Goal: Task Accomplishment & Management: Use online tool/utility

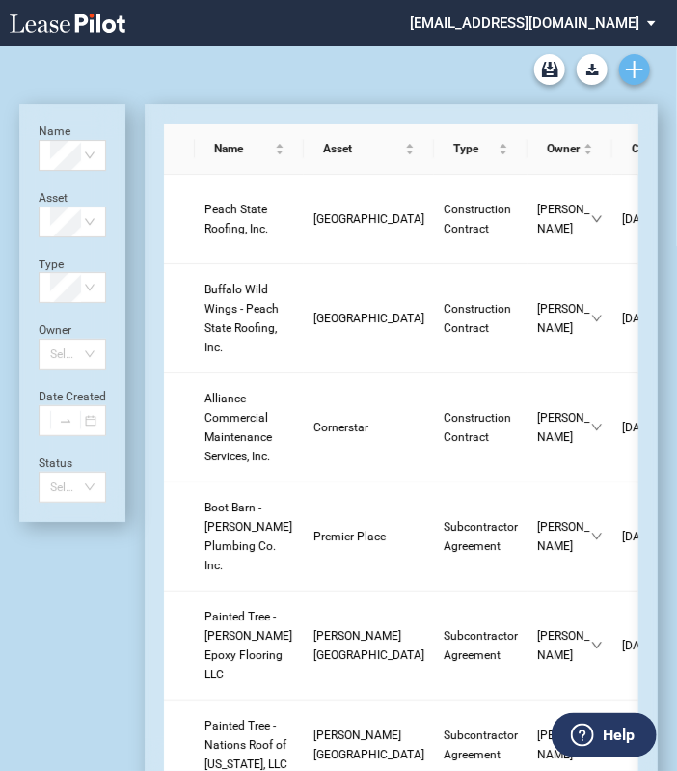
click at [635, 69] on use "Create new document" at bounding box center [634, 69] width 17 height 17
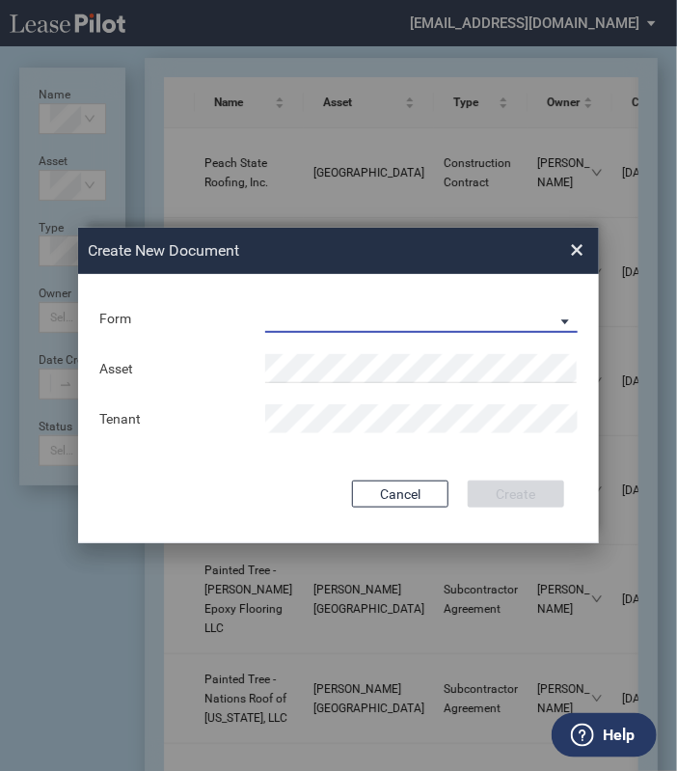
click at [364, 304] on md-select "Construction Contract Subcontractor Agreement" at bounding box center [421, 318] width 313 height 29
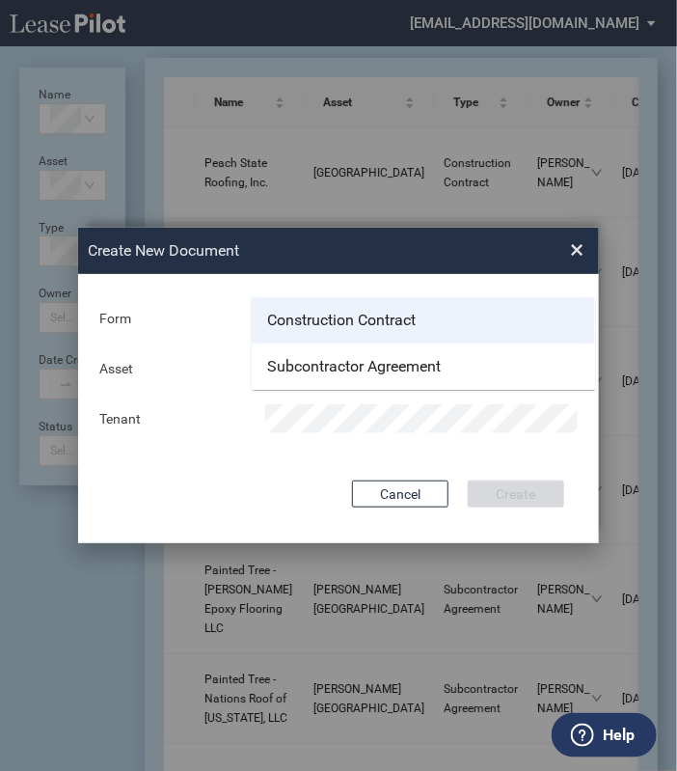
click at [343, 312] on div "Construction Contract" at bounding box center [341, 320] width 149 height 21
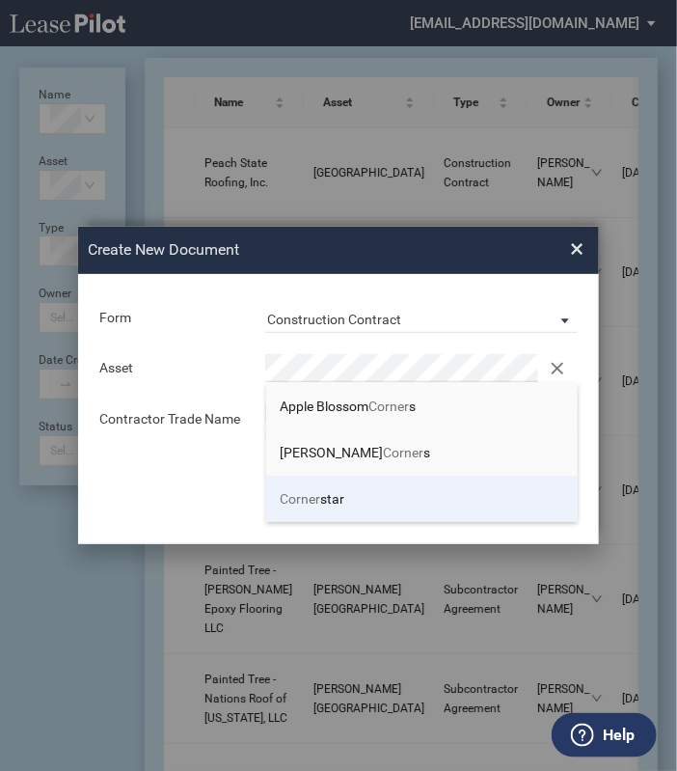
click at [318, 505] on span "Corner" at bounding box center [301, 498] width 41 height 15
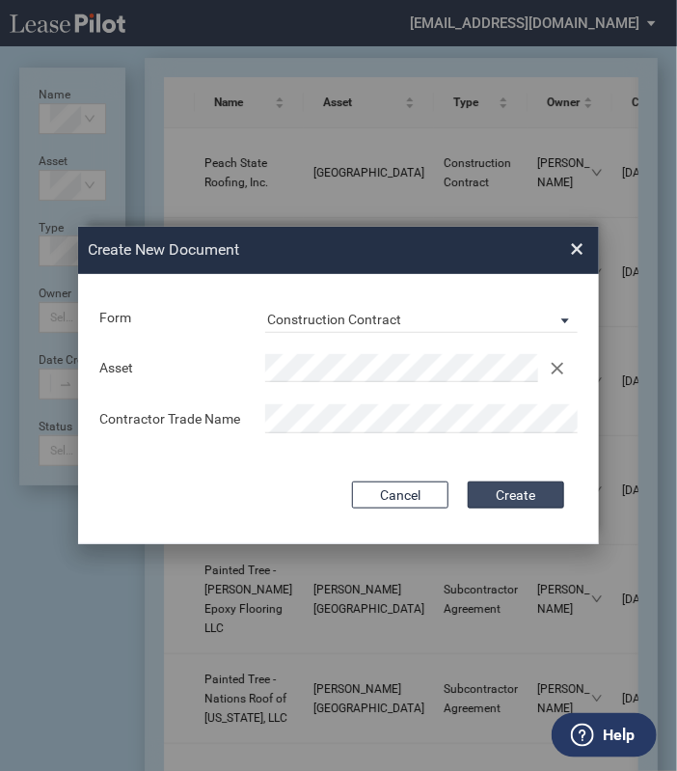
click at [522, 494] on button "Create" at bounding box center [516, 495] width 96 height 27
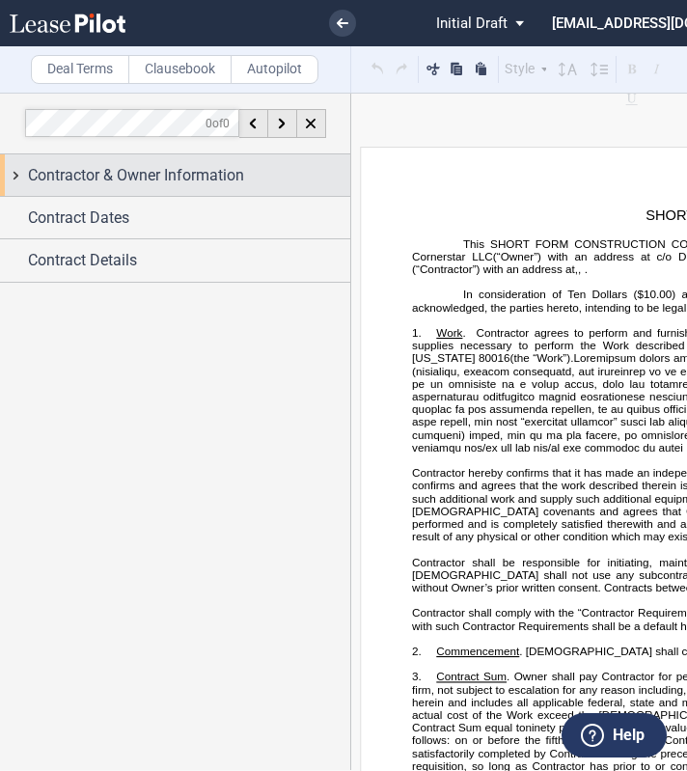
click at [180, 179] on span "Contractor & Owner Information" at bounding box center [136, 175] width 216 height 23
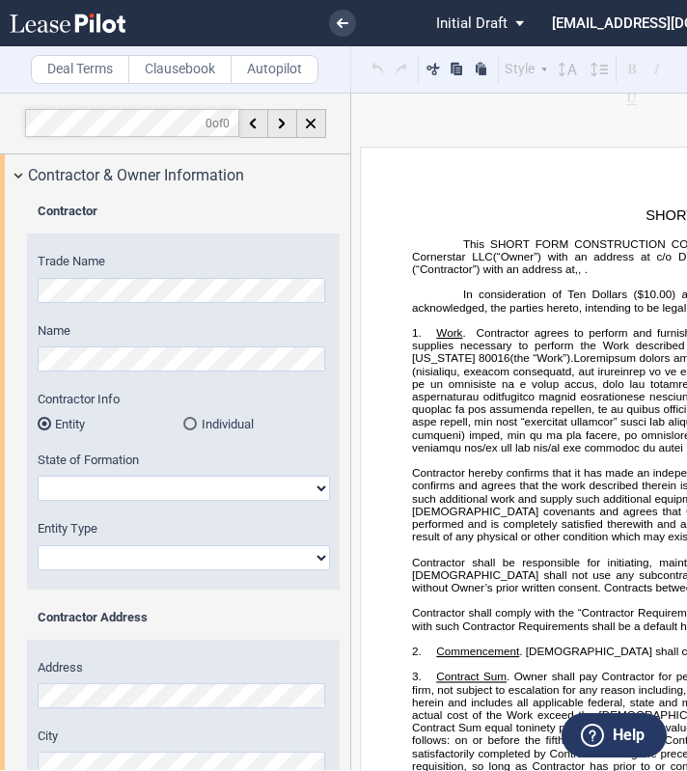
click at [0, 286] on html ".bocls-1{fill:#26354a;fill-rule:evenodd} Loading... × Pending... Pending... Ini…" at bounding box center [343, 385] width 687 height 771
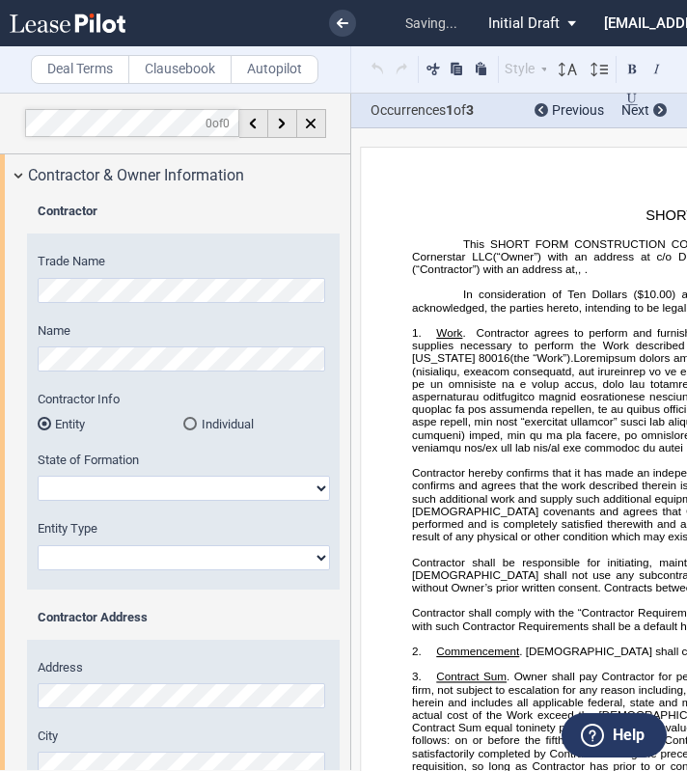
scroll to position [120, 0]
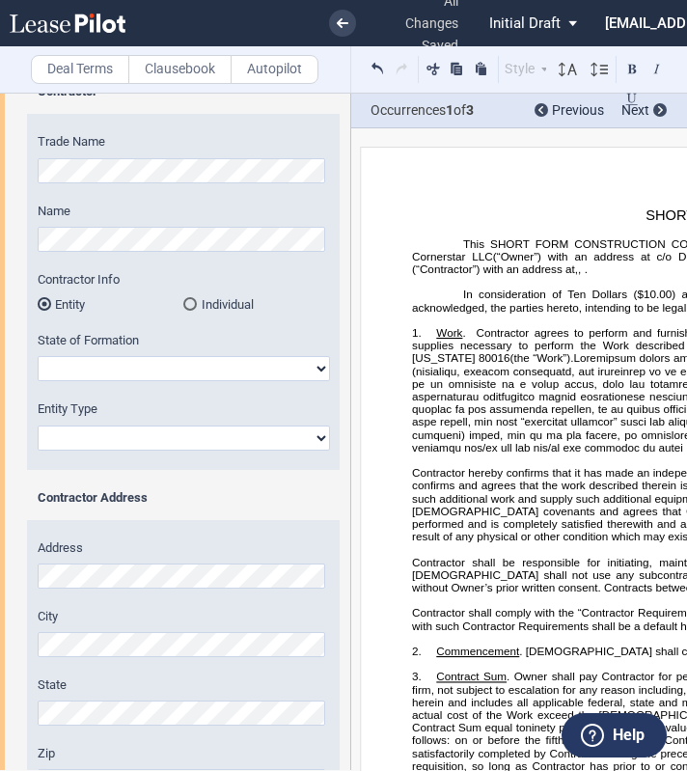
click at [109, 373] on select "[US_STATE] [US_STATE] [US_STATE] [US_STATE] [US_STATE] [US_STATE] [US_STATE] [U…" at bounding box center [184, 368] width 292 height 25
select select "[US_STATE]"
click at [38, 356] on select "[US_STATE] [US_STATE] [US_STATE] [US_STATE] [US_STATE] [US_STATE] [US_STATE] [U…" at bounding box center [184, 368] width 292 height 25
click at [131, 434] on select "Corporation Limited Liability Company General Partnership Limited Partnership O…" at bounding box center [184, 438] width 292 height 25
select select "Corporation"
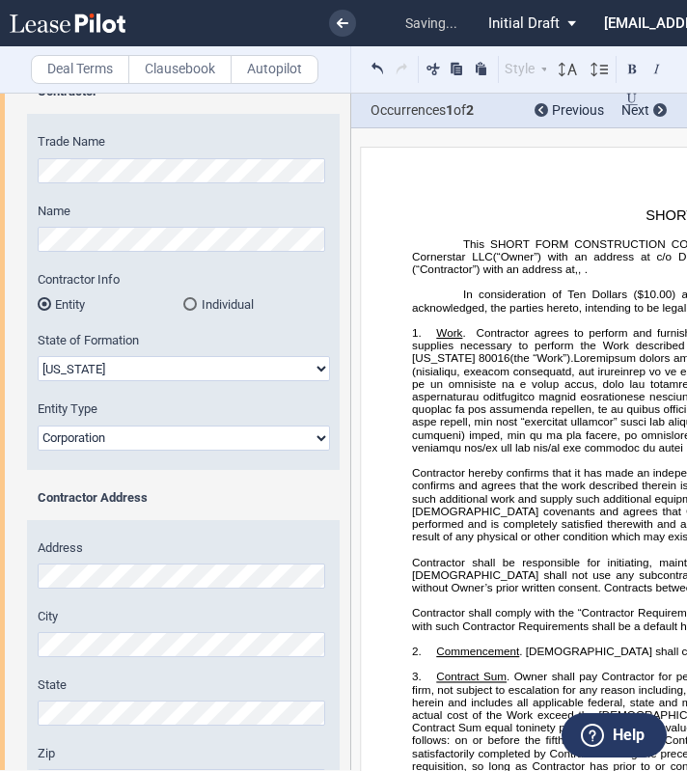
click at [38, 426] on select "Corporation Limited Liability Company General Partnership Limited Partnership O…" at bounding box center [184, 438] width 292 height 25
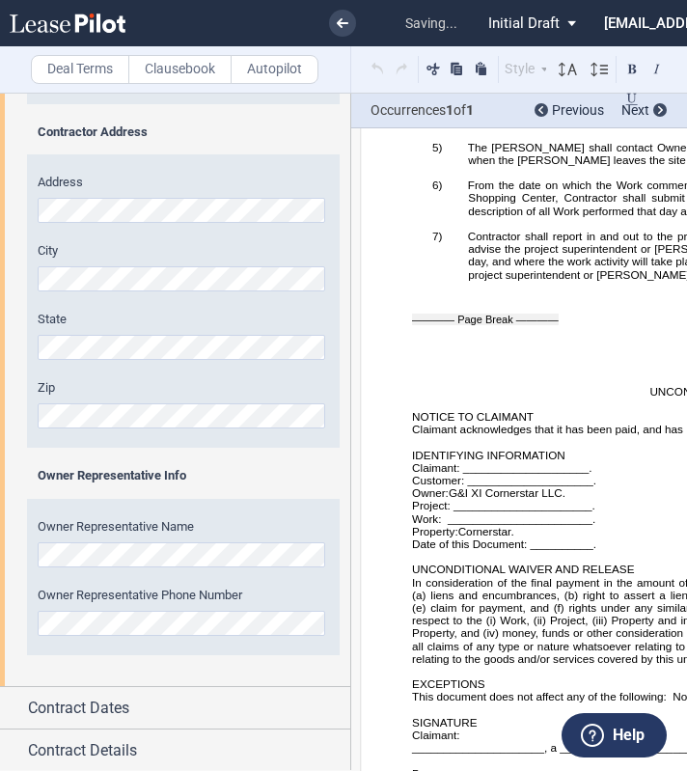
scroll to position [486, 0]
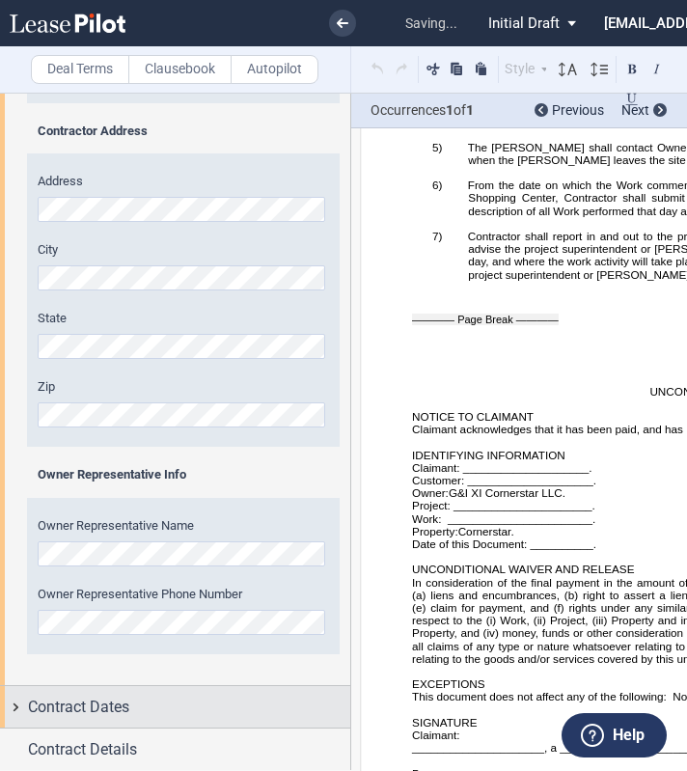
click at [85, 701] on span "Contract Dates" at bounding box center [78, 707] width 101 height 23
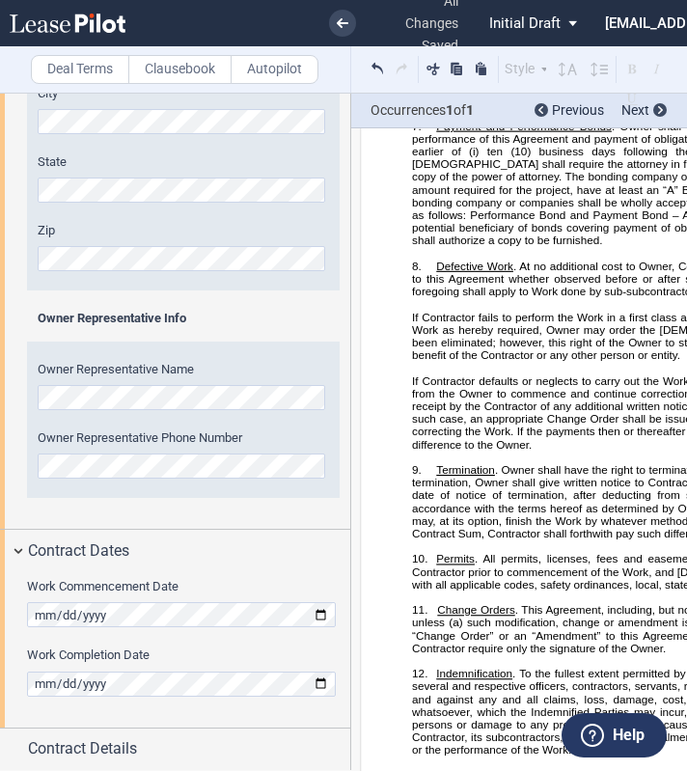
scroll to position [300, 0]
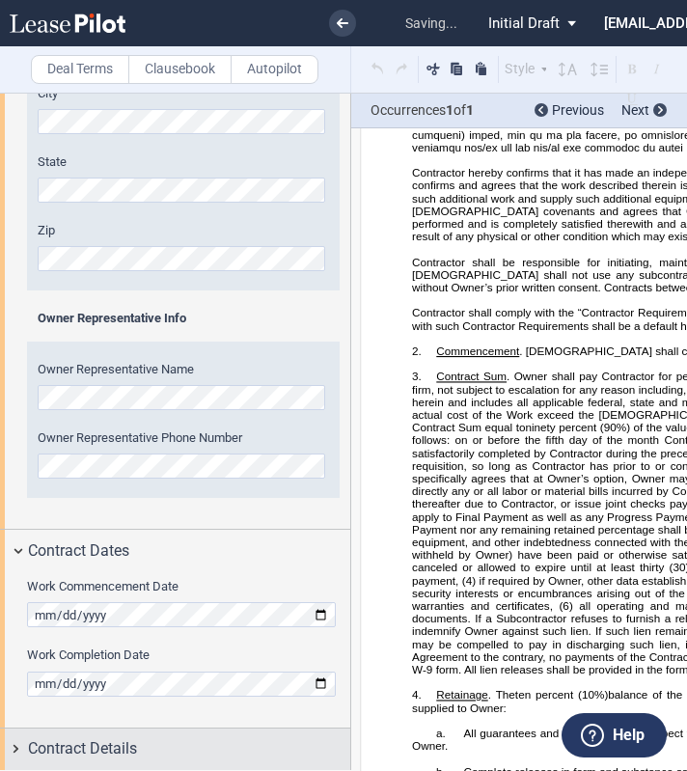
click at [45, 756] on span "Contract Details" at bounding box center [82, 748] width 109 height 23
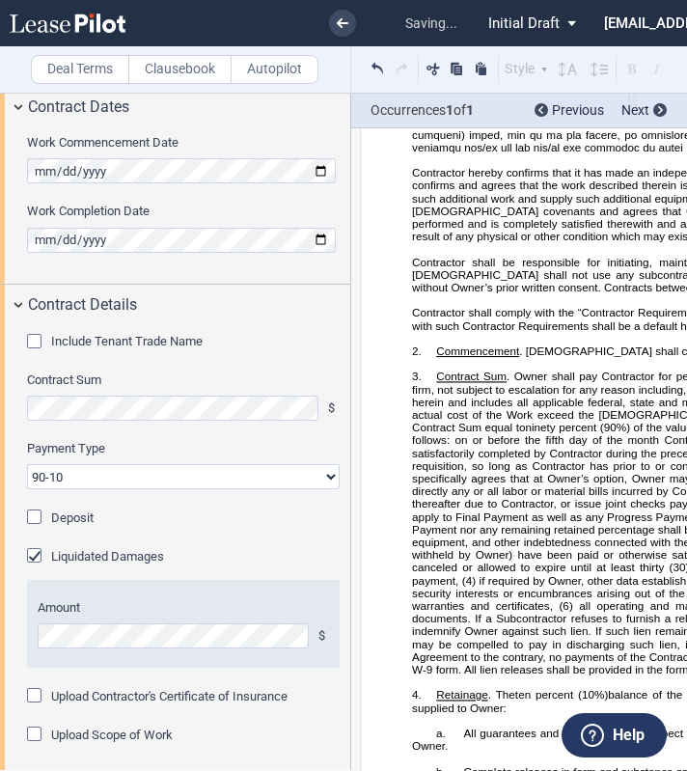
scroll to position [1092, 0]
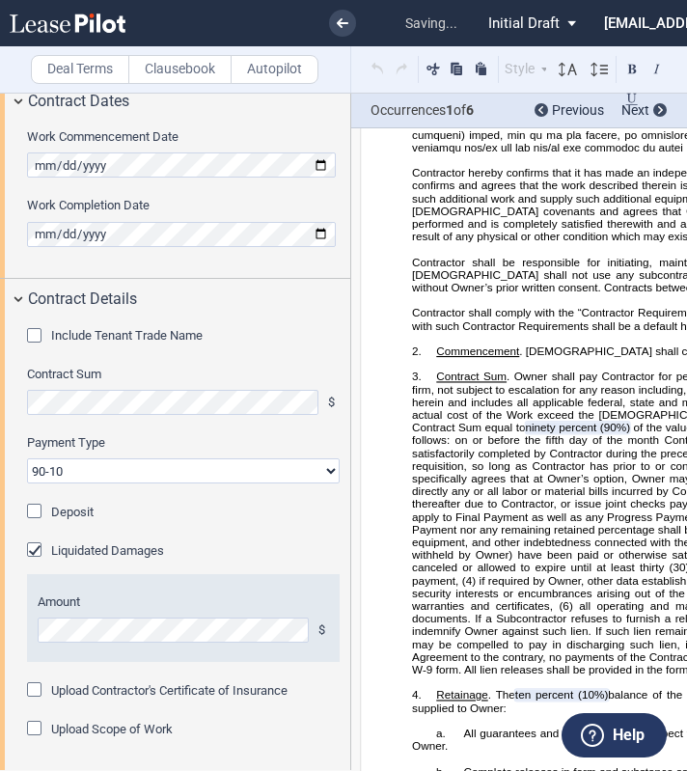
click at [62, 463] on select "90-10 30-30-30-10 100 Upon Completion" at bounding box center [183, 470] width 313 height 25
select select "100 Upon Completion"
click at [27, 458] on select "90-10 30-30-30-10 100 Upon Completion" at bounding box center [183, 470] width 313 height 25
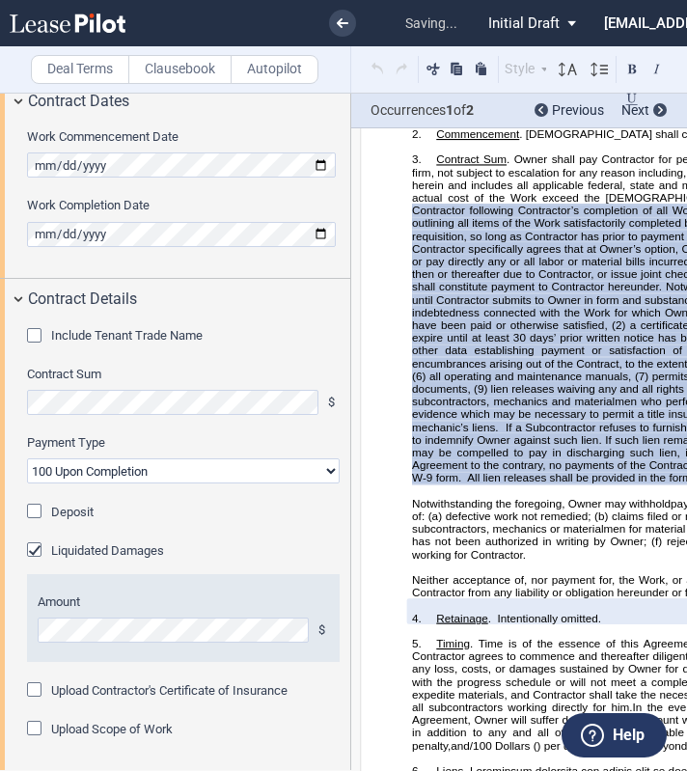
scroll to position [525, 0]
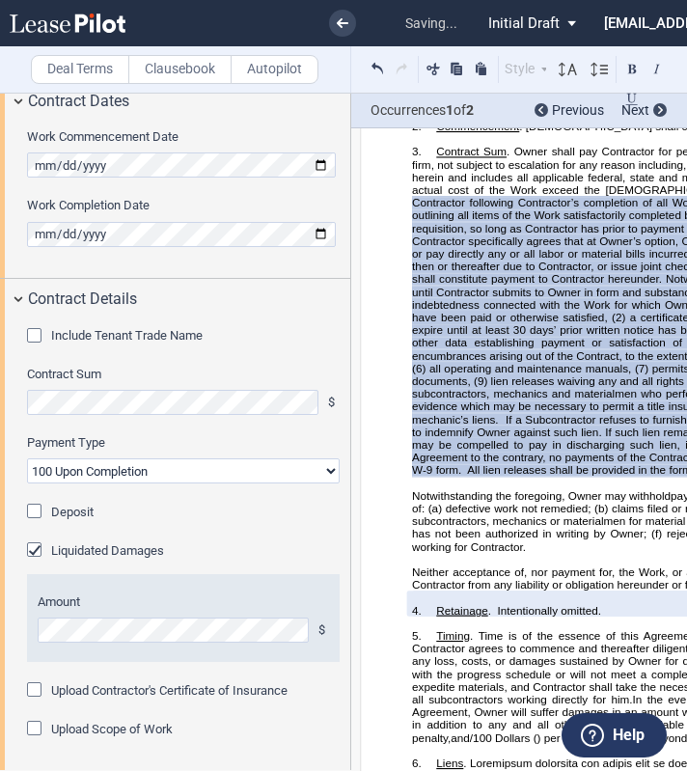
click at [28, 544] on div "Liquidated Damages" at bounding box center [36, 551] width 19 height 19
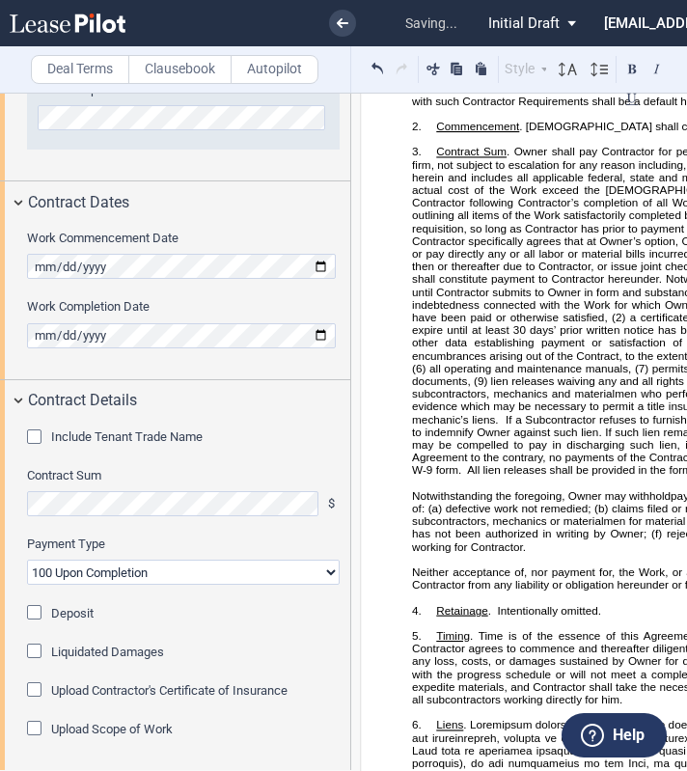
click at [29, 731] on div "Upload Scope of Work" at bounding box center [36, 730] width 19 height 19
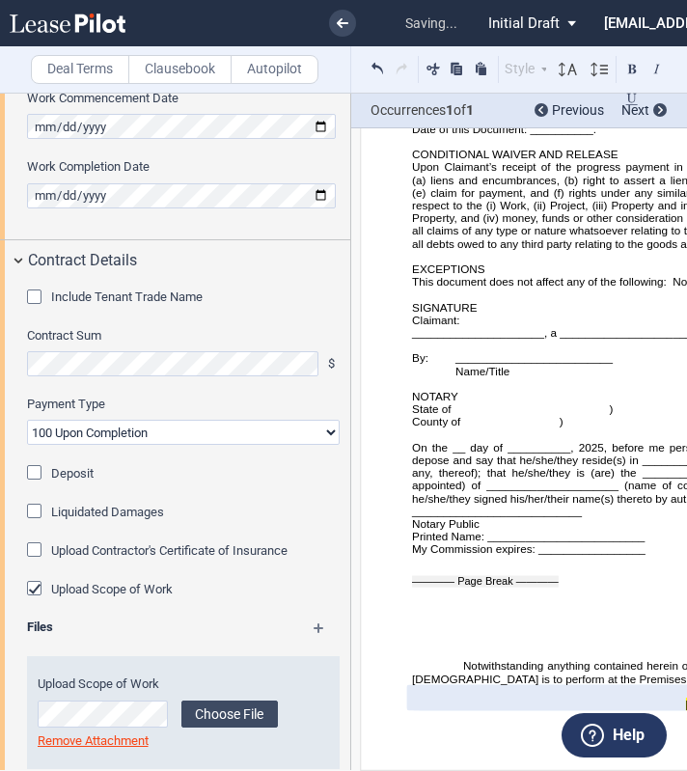
scroll to position [1161, 0]
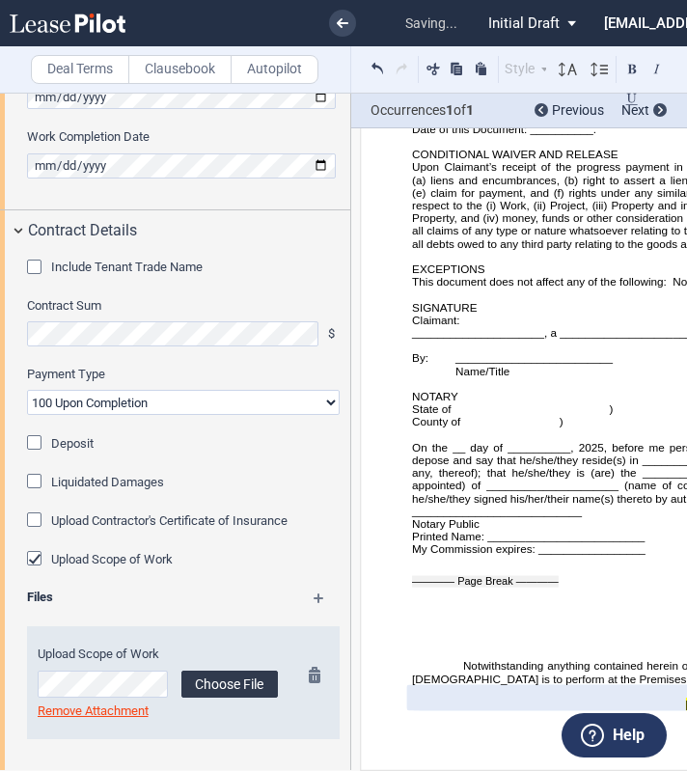
click at [213, 677] on label "Choose File" at bounding box center [229, 684] width 96 height 27
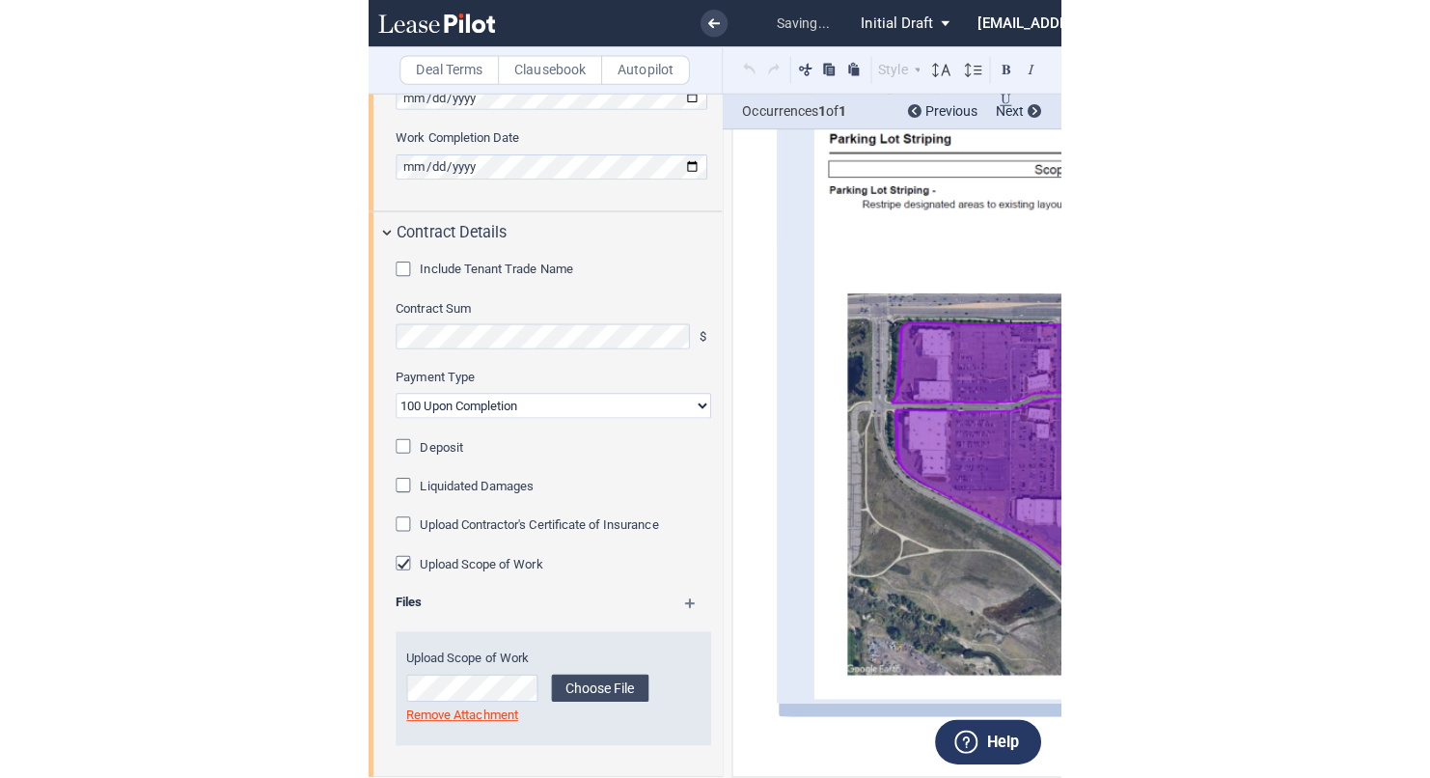
scroll to position [7683, 0]
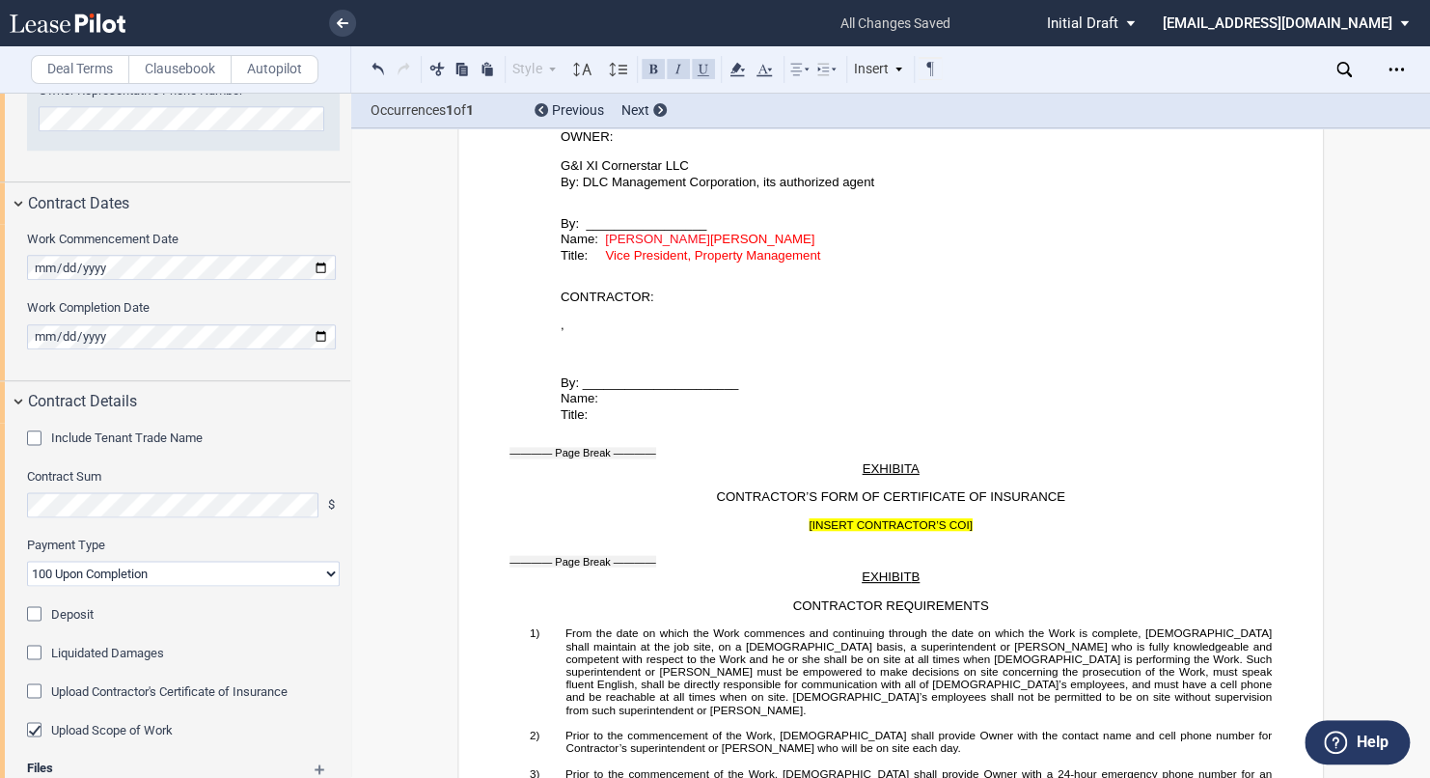
scroll to position [3524, 0]
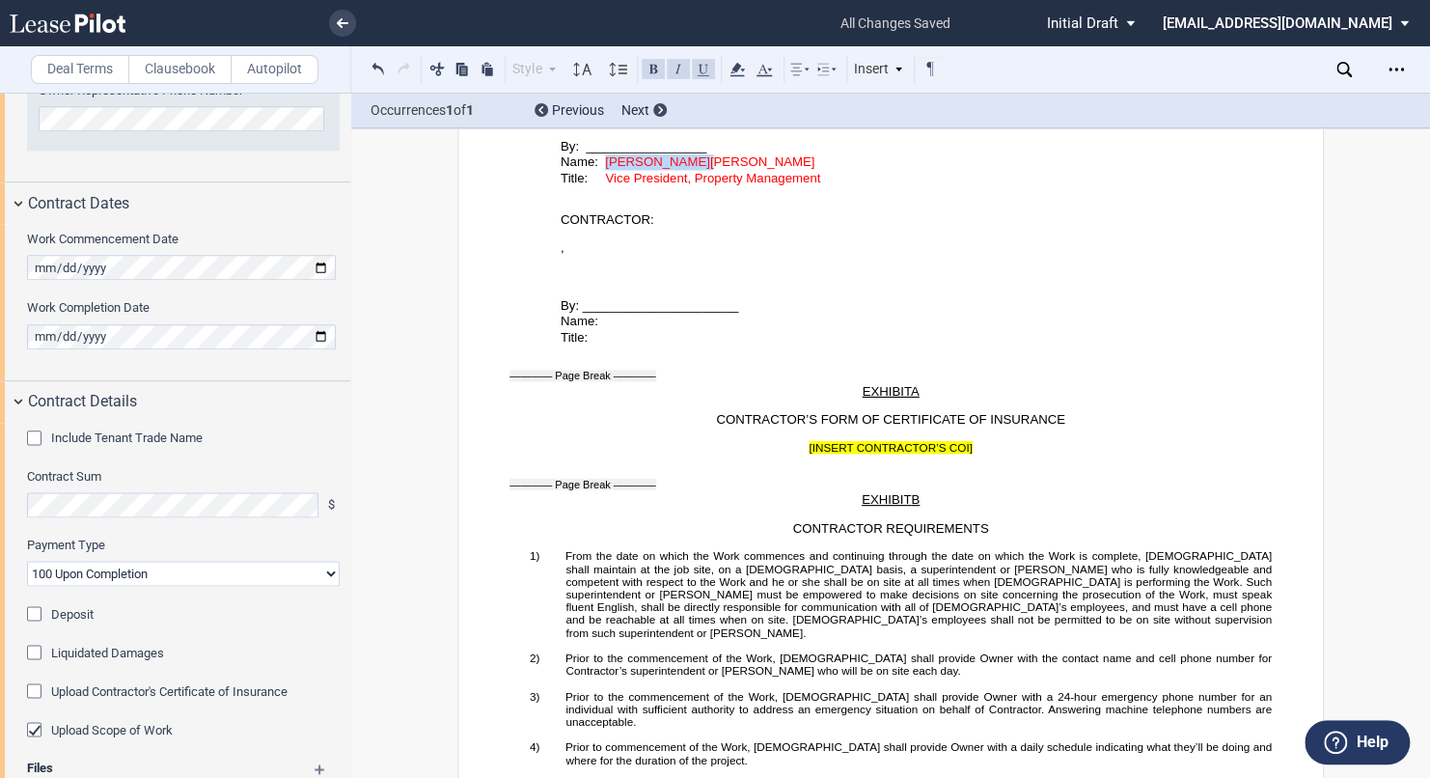
drag, startPoint x: 692, startPoint y: 383, endPoint x: 599, endPoint y: 390, distance: 92.9
click at [599, 169] on span "Name: [PERSON_NAME] [PERSON_NAME]" at bounding box center [688, 161] width 254 height 14
drag, startPoint x: 599, startPoint y: 384, endPoint x: 864, endPoint y: 404, distance: 265.2
click at [686, 186] on div "﻿ ﻿ By: _________________ Name: [PERSON_NAME] Title: Vice President, Property M…" at bounding box center [891, 149] width 762 height 73
click at [686, 68] on use at bounding box center [764, 70] width 15 height 13
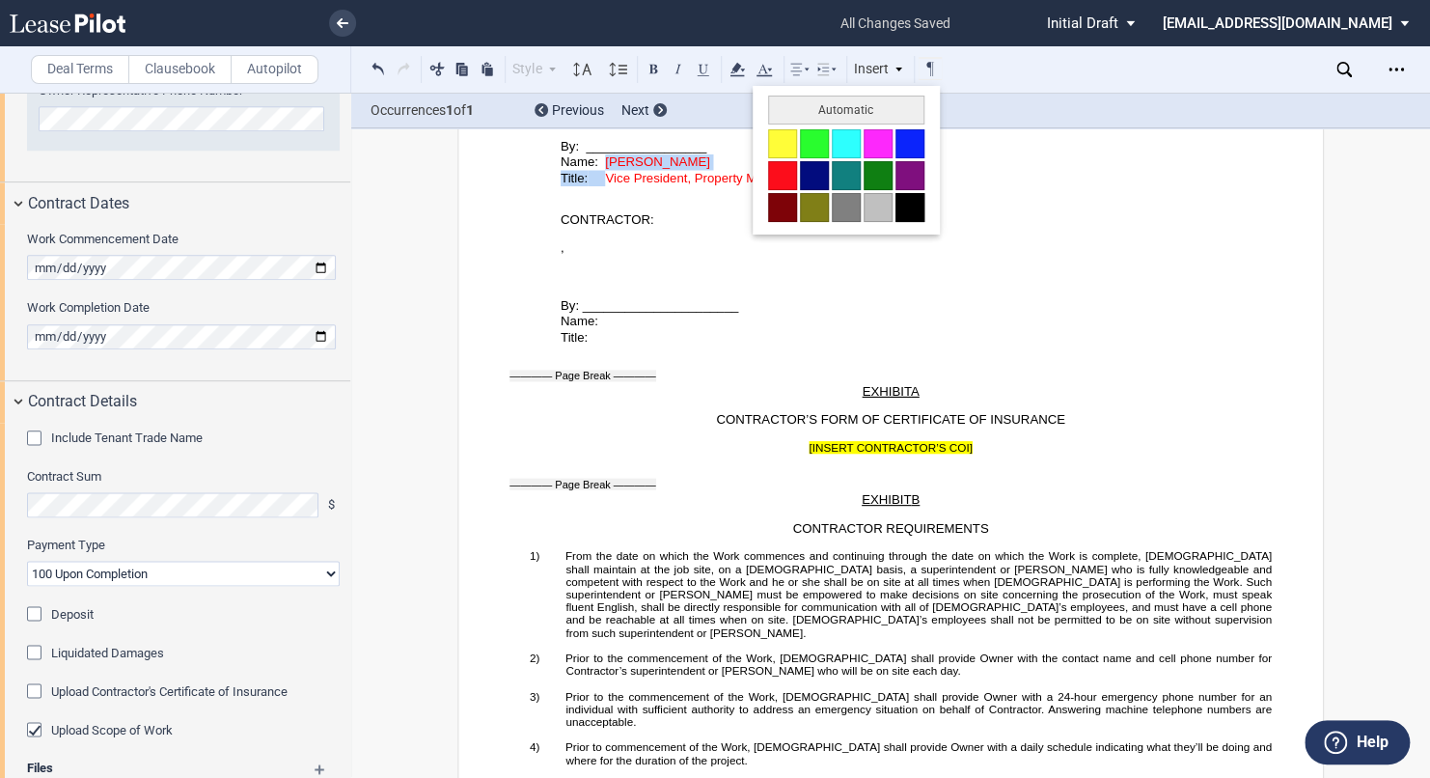
click at [686, 208] on button at bounding box center [909, 207] width 29 height 29
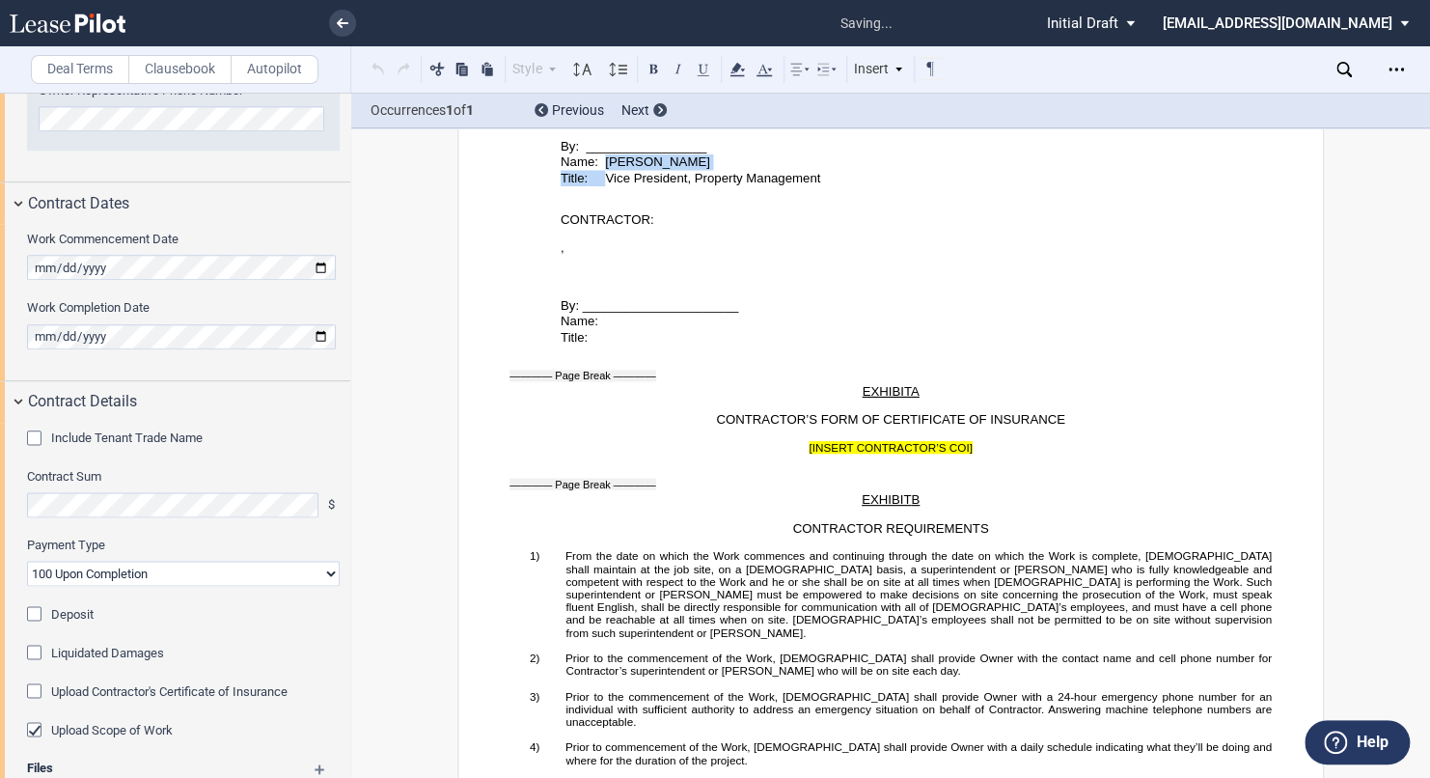
click at [646, 171] on p "Name: [PERSON_NAME]" at bounding box center [916, 162] width 711 height 16
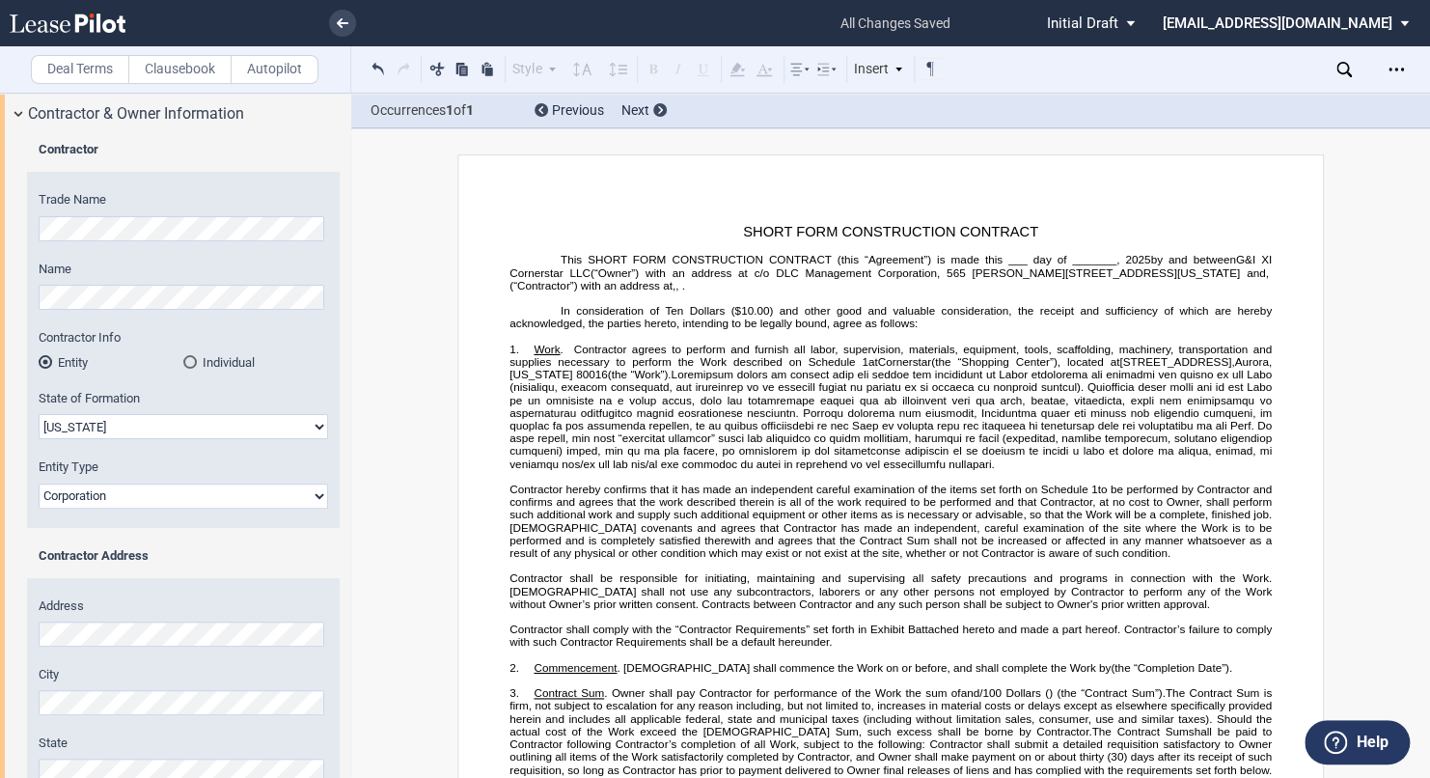
scroll to position [0, 0]
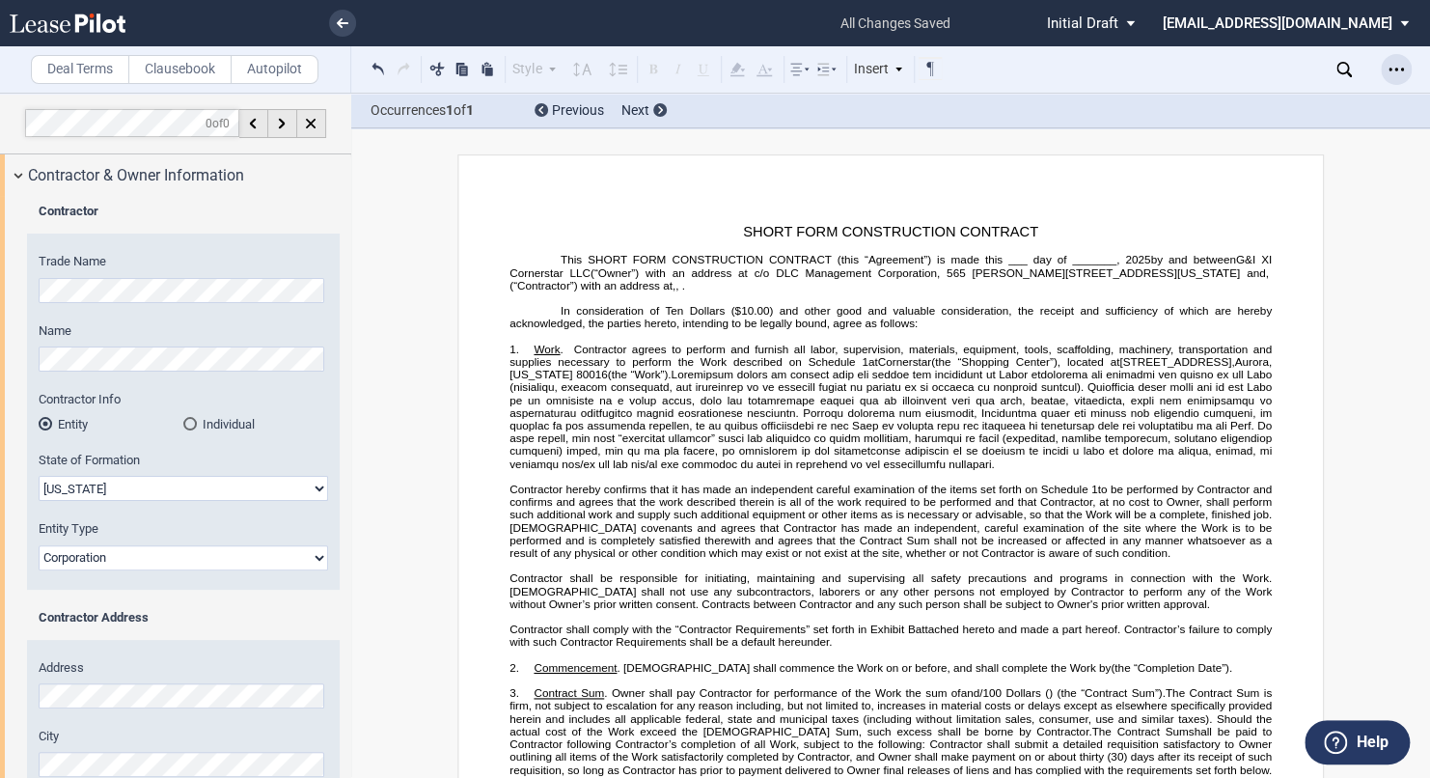
click at [686, 70] on use "Open Lease options menu" at bounding box center [1396, 69] width 15 height 3
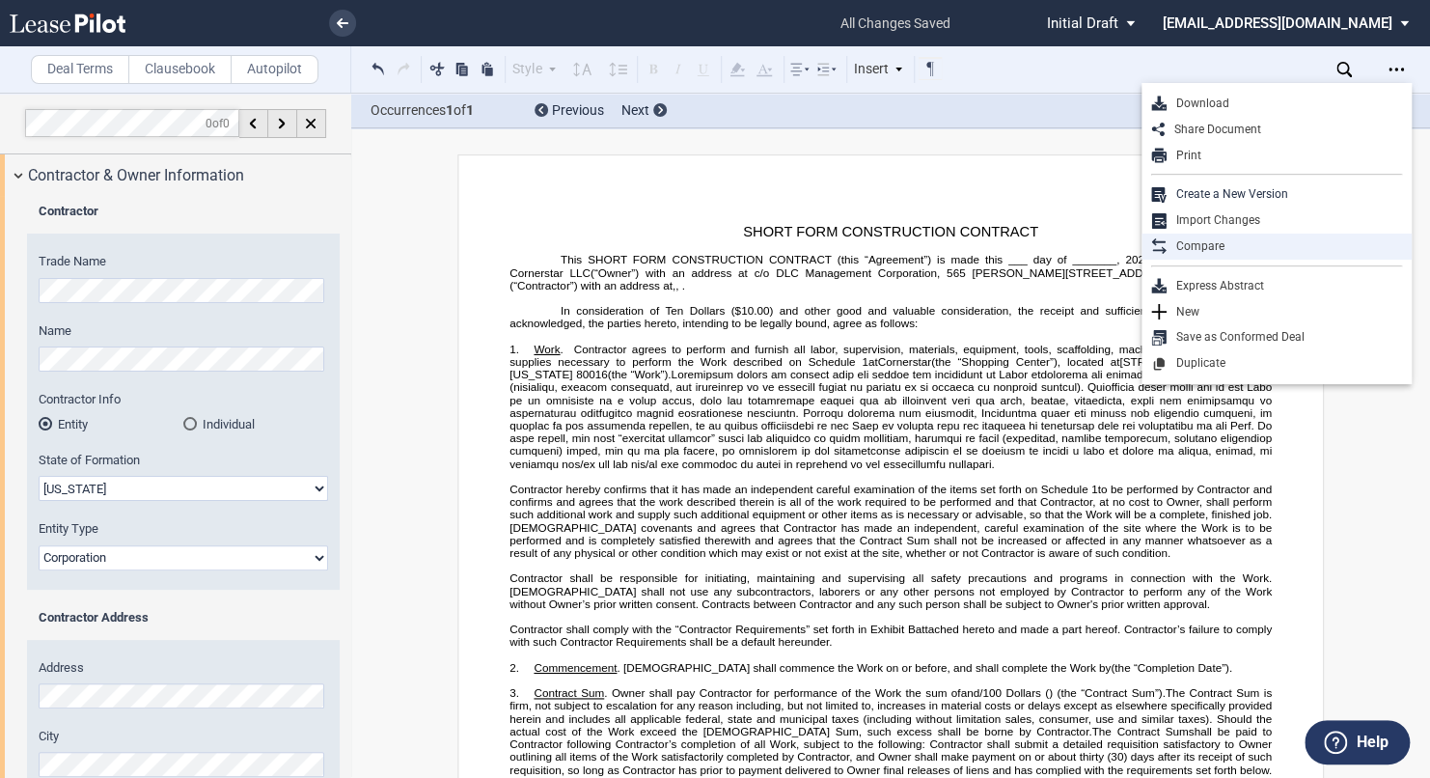
click at [686, 239] on div "Compare" at bounding box center [1284, 246] width 235 height 16
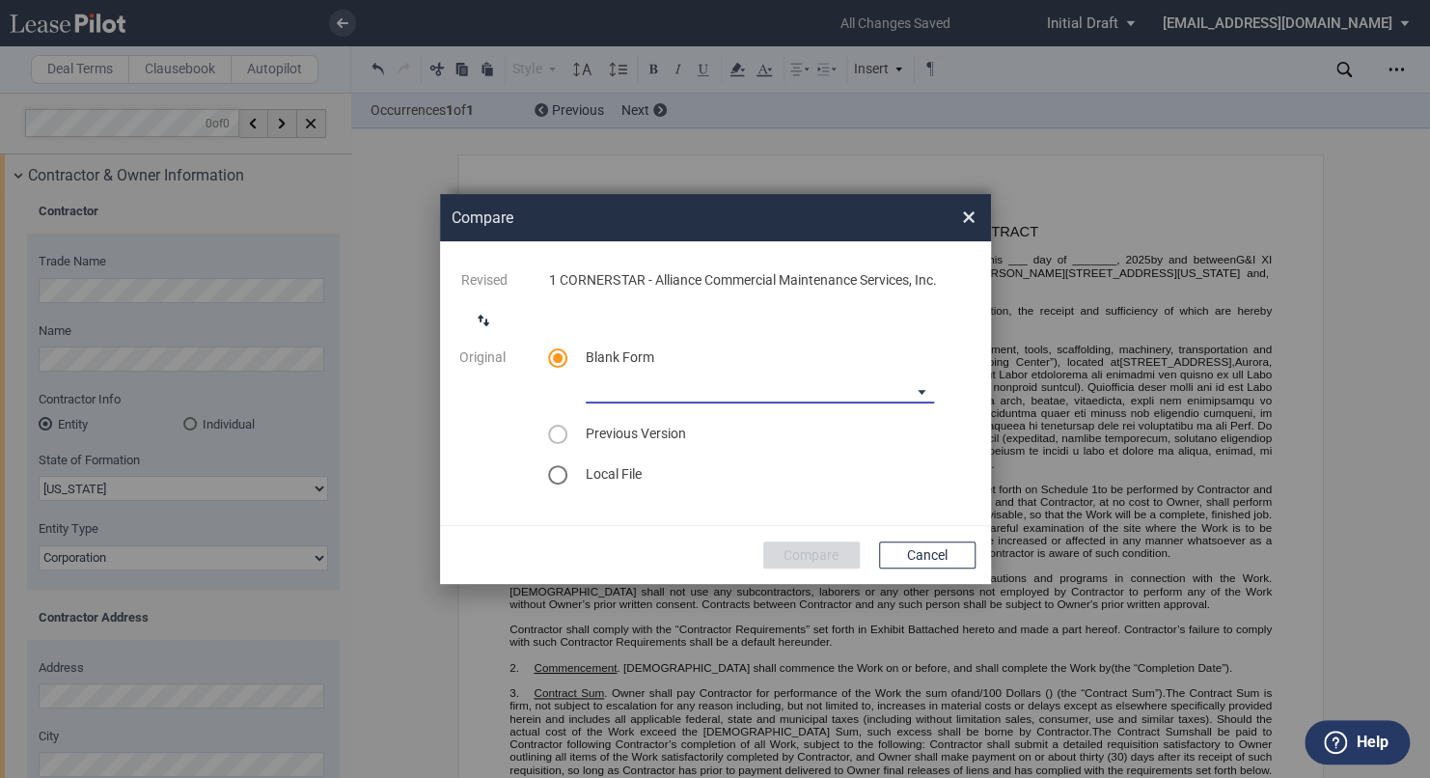
click at [686, 403] on md-select "90-10 Payment Blank Form (Construction Contract) [PHONE_NUMBER] Payment Blank F…" at bounding box center [760, 388] width 348 height 29
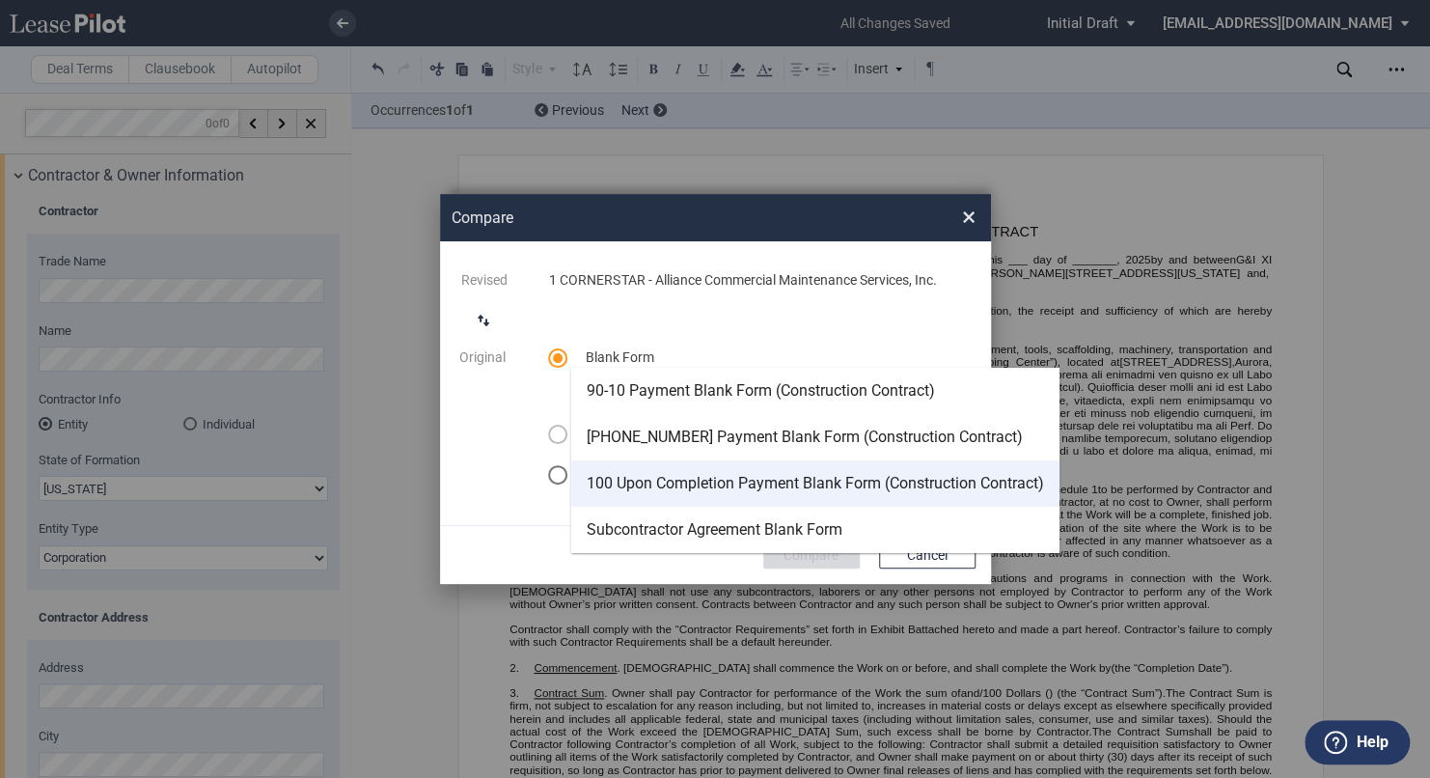
click at [686, 488] on div "100 Upon Completion Payment Blank Form (Construction Contract)" at bounding box center [815, 483] width 457 height 21
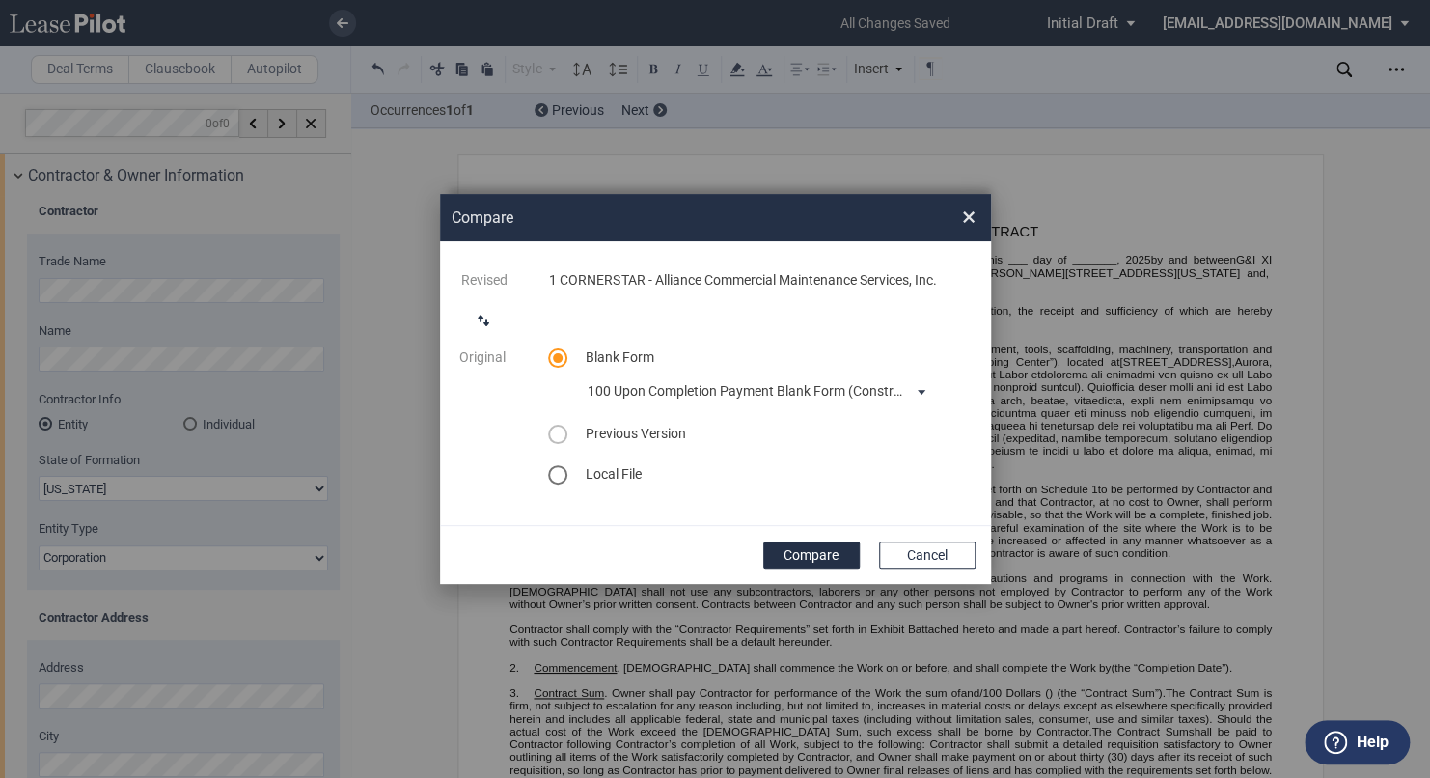
click at [686, 571] on compare-modal "Compare × Revised 1 CORNERSTAR - Alliance Commercial Maintenance Services, Inc.…" at bounding box center [715, 388] width 551 height 389
click at [686, 565] on button "Compare" at bounding box center [811, 554] width 96 height 27
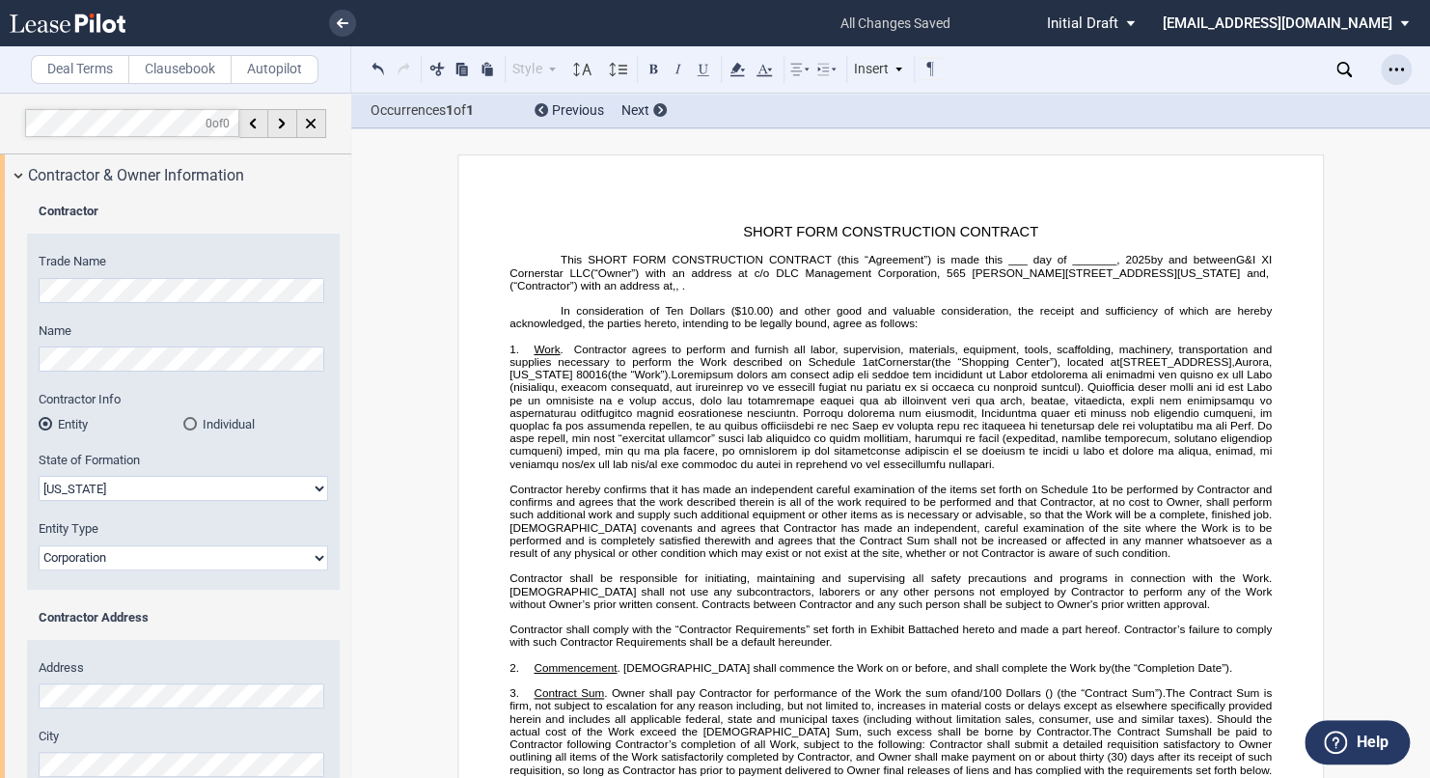
click at [686, 70] on icon "Open Lease options menu" at bounding box center [1396, 69] width 15 height 15
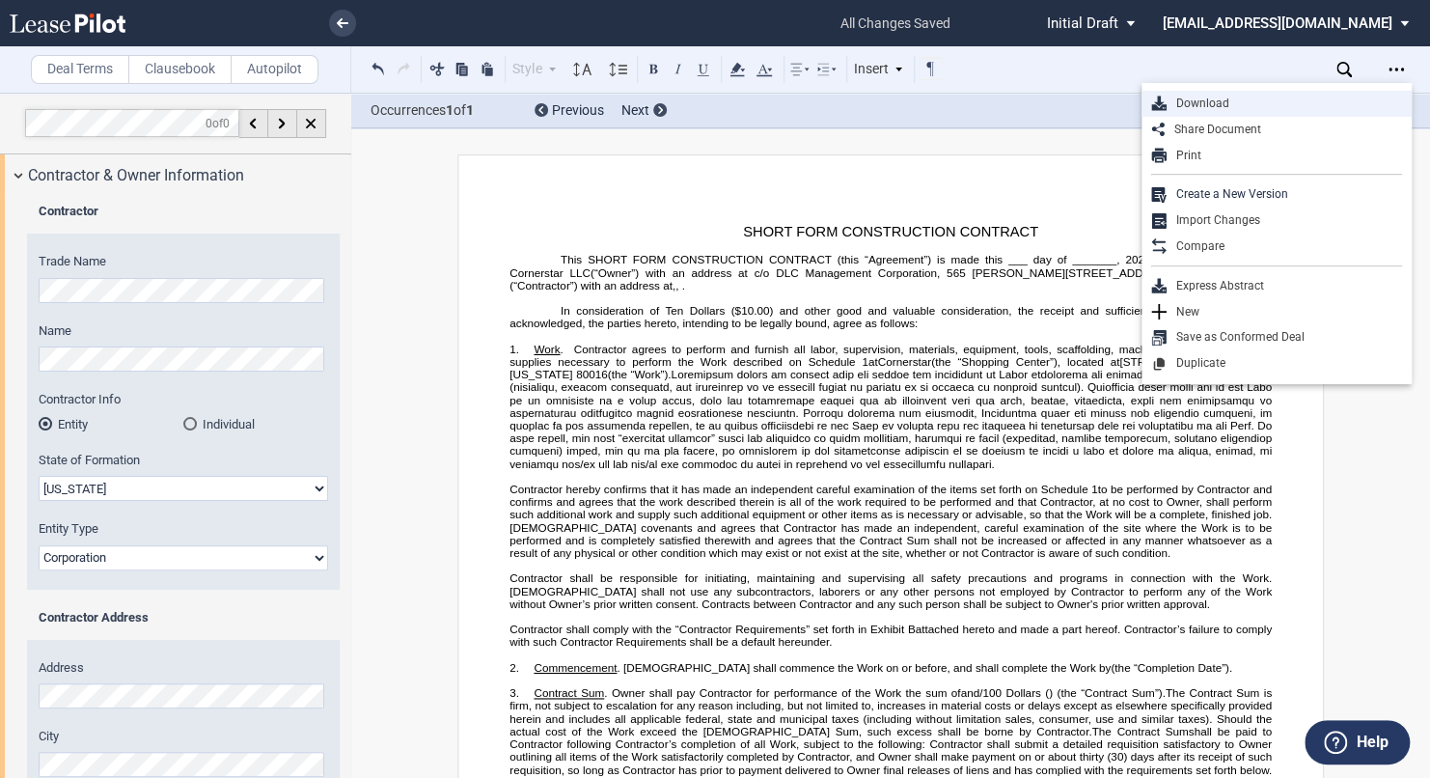
click at [686, 100] on div "Download" at bounding box center [1284, 104] width 235 height 16
